Goal: Check status: Check status

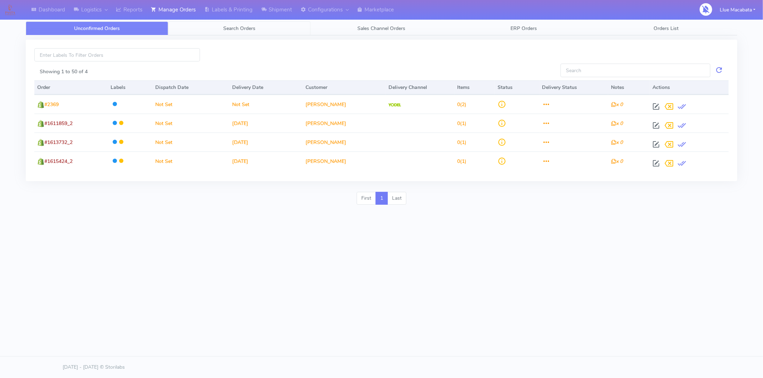
click at [222, 24] on link "Search Orders" at bounding box center [239, 28] width 142 height 14
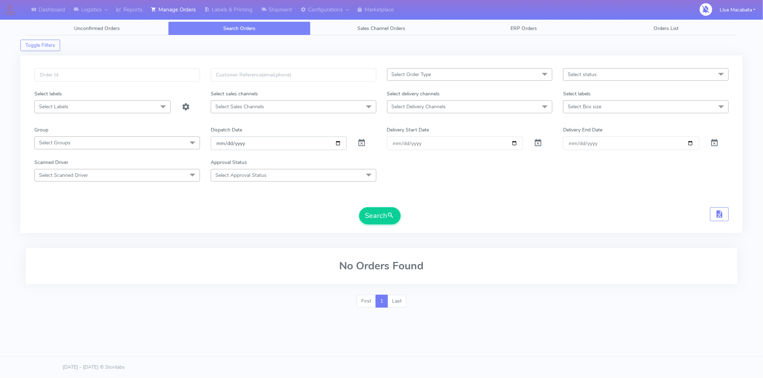
click at [219, 144] on input "[DATE]" at bounding box center [279, 143] width 136 height 13
click at [226, 142] on input "date" at bounding box center [279, 143] width 136 height 13
drag, startPoint x: 239, startPoint y: 142, endPoint x: 242, endPoint y: 149, distance: 8.0
click at [240, 143] on input "date" at bounding box center [279, 143] width 136 height 13
click at [87, 74] on input "text" at bounding box center [117, 74] width 166 height 13
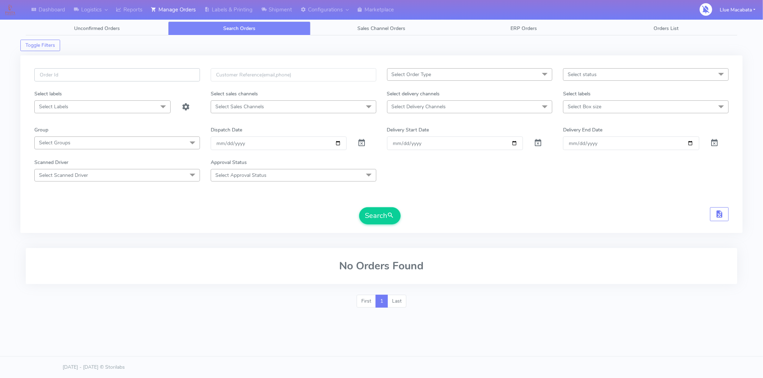
paste input "1614357"
type input "1614357"
click at [379, 221] on button "Search" at bounding box center [379, 215] width 41 height 17
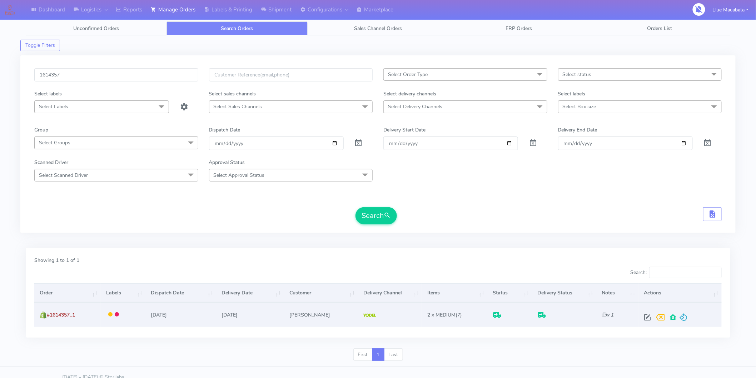
click at [641, 313] on div at bounding box center [678, 317] width 75 height 13
click at [642, 316] on span at bounding box center [647, 319] width 13 height 7
select select "5"
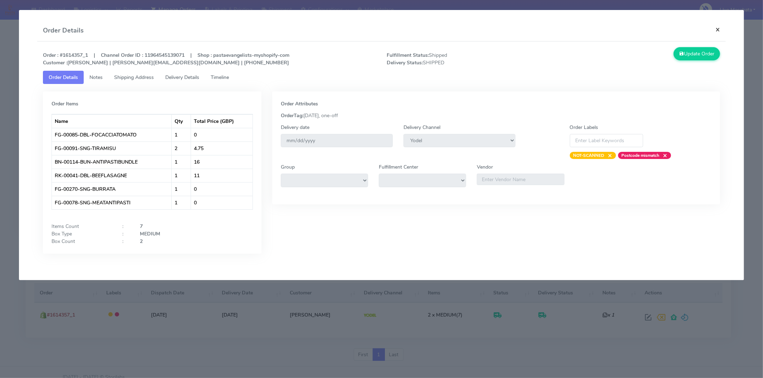
click at [717, 30] on button "×" at bounding box center [717, 29] width 16 height 19
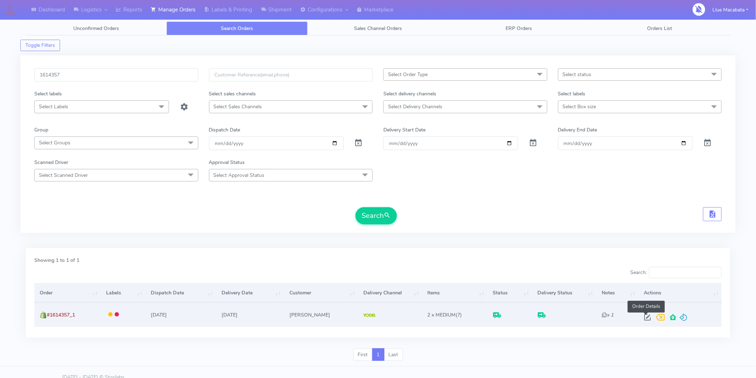
click at [645, 316] on span at bounding box center [647, 319] width 13 height 7
select select "5"
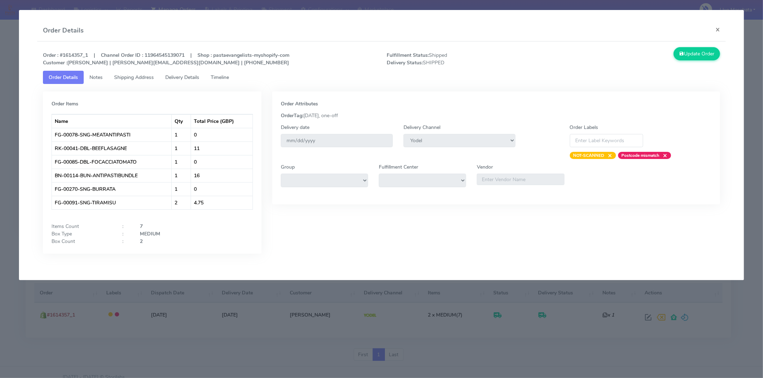
click at [212, 78] on link "Timeline" at bounding box center [220, 77] width 30 height 13
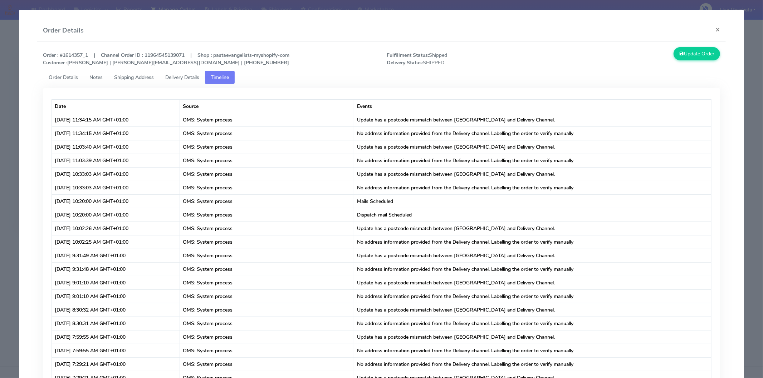
click at [194, 74] on span "Delivery Details" at bounding box center [182, 77] width 34 height 7
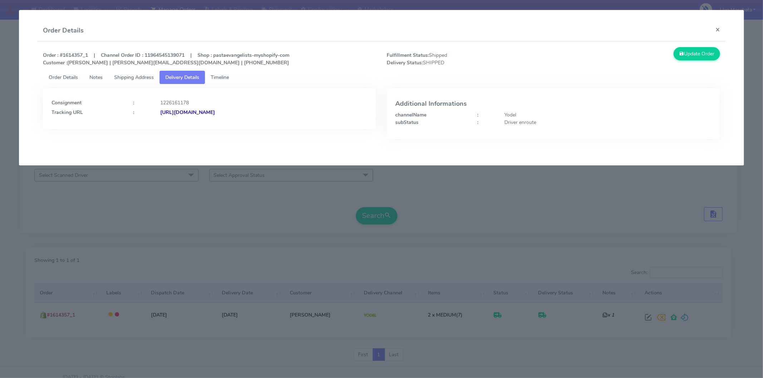
click at [226, 76] on span "Timeline" at bounding box center [220, 77] width 18 height 7
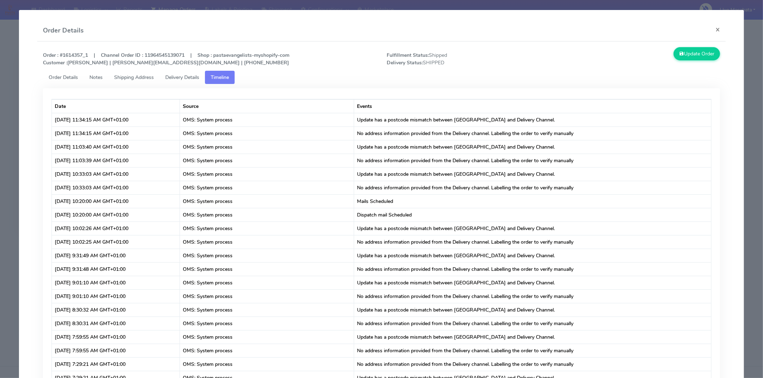
click at [185, 73] on link "Delivery Details" at bounding box center [181, 77] width 45 height 13
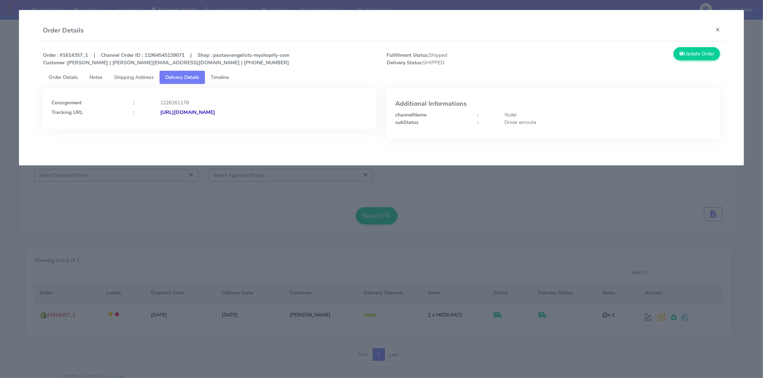
click at [215, 112] on strong "[URL][DOMAIN_NAME]" at bounding box center [187, 112] width 55 height 7
click at [134, 78] on span "Shipping Address" at bounding box center [134, 77] width 40 height 7
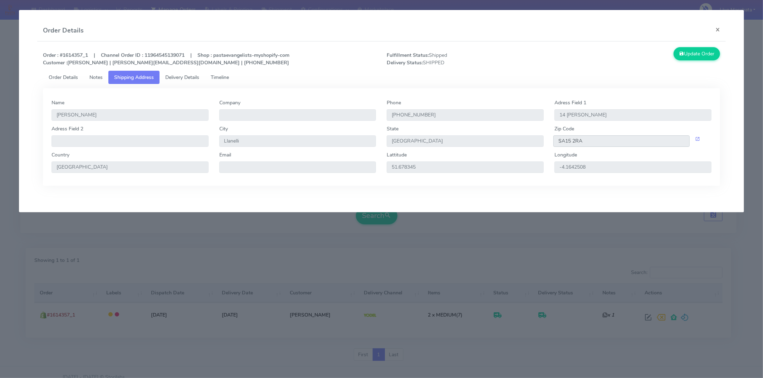
click at [605, 144] on input "SA15 2RA" at bounding box center [621, 140] width 136 height 11
click at [602, 141] on input "SA15 2RA" at bounding box center [621, 140] width 136 height 11
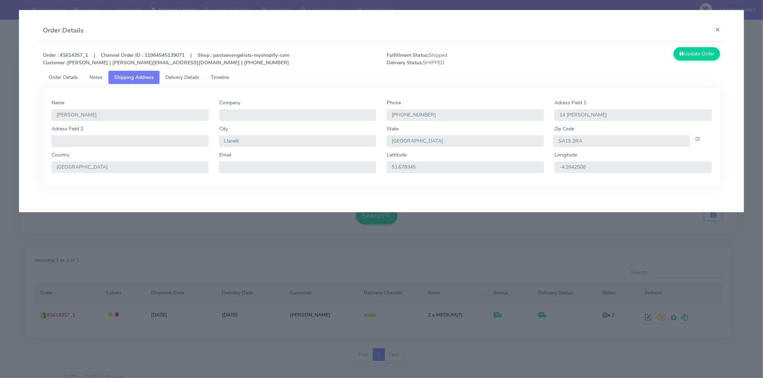
click at [424, 270] on modal-container "Order Details × Order : #1614357_1 | Channel Order ID : 11964545139071 | Shop :…" at bounding box center [381, 189] width 763 height 378
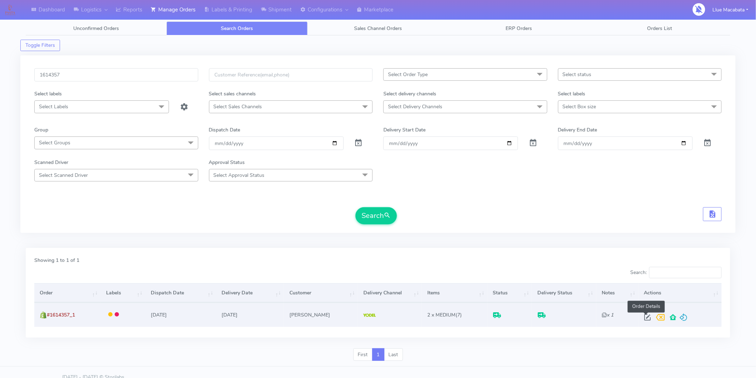
click at [646, 317] on span at bounding box center [647, 319] width 13 height 7
select select "5"
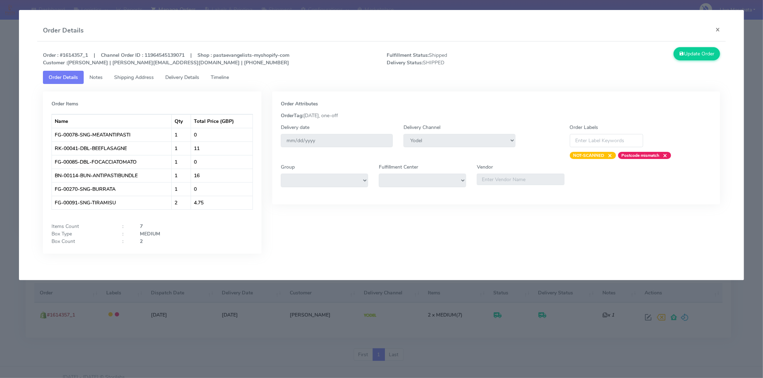
click at [226, 79] on span "Timeline" at bounding box center [220, 77] width 18 height 7
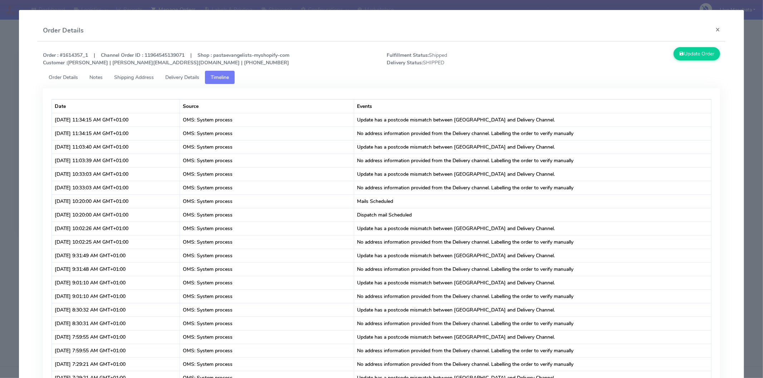
click at [186, 71] on link "Delivery Details" at bounding box center [181, 77] width 45 height 13
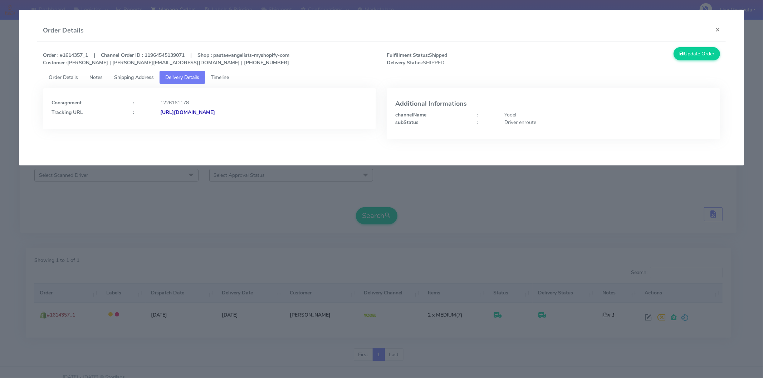
click at [215, 112] on strong "[URL][DOMAIN_NAME]" at bounding box center [187, 112] width 55 height 7
drag, startPoint x: 62, startPoint y: 55, endPoint x: 84, endPoint y: 53, distance: 21.6
click at [84, 53] on strong "Order : #1614357_1 | Channel Order ID : 11964545139071 | Shop : pastaevangelist…" at bounding box center [166, 59] width 246 height 14
copy strong "1614357"
drag, startPoint x: 721, startPoint y: 29, endPoint x: 709, endPoint y: 43, distance: 19.2
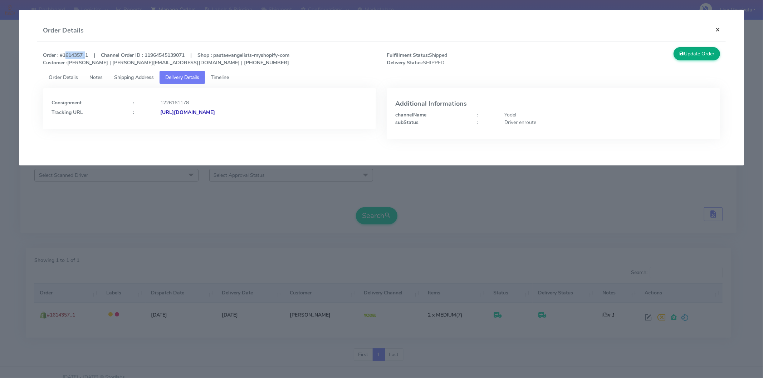
click at [720, 29] on button "×" at bounding box center [717, 29] width 16 height 19
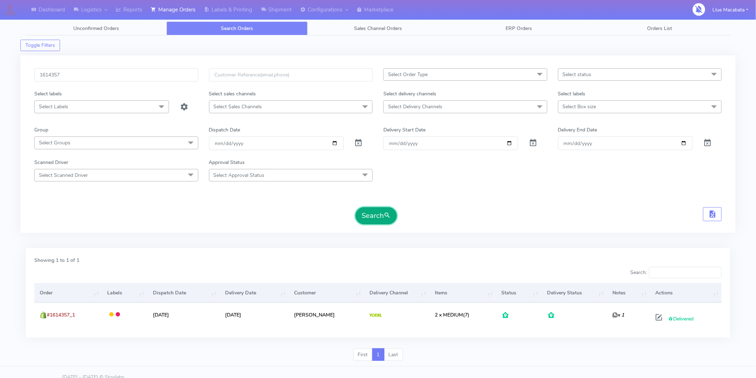
click at [383, 215] on button "Search" at bounding box center [376, 215] width 41 height 17
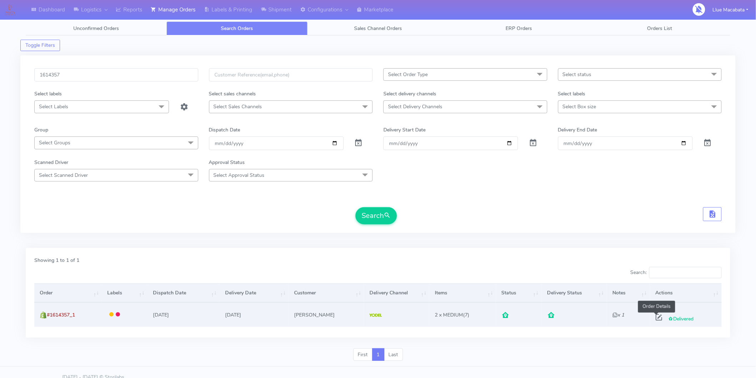
click at [653, 319] on span at bounding box center [659, 319] width 13 height 7
select select "5"
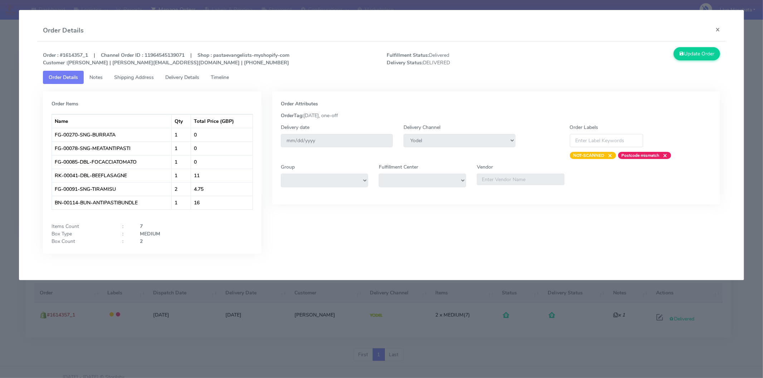
click at [228, 72] on link "Timeline" at bounding box center [220, 77] width 30 height 13
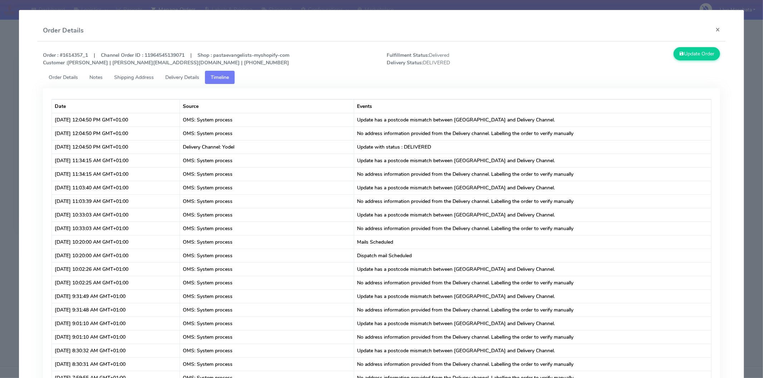
click at [195, 74] on span "Delivery Details" at bounding box center [182, 77] width 34 height 7
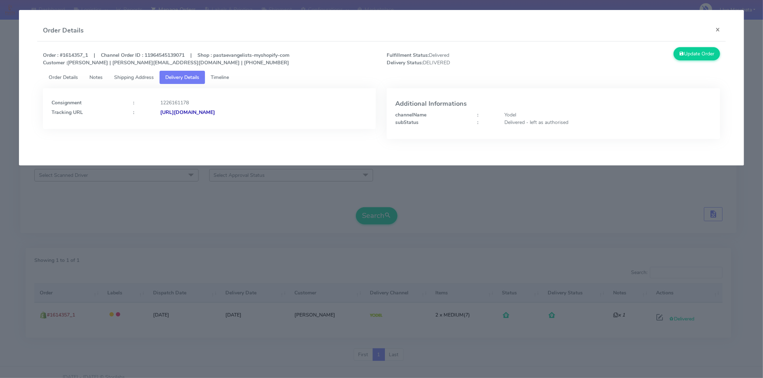
click at [215, 114] on strong "[URL][DOMAIN_NAME]" at bounding box center [187, 112] width 55 height 7
